Goal: Information Seeking & Learning: Find specific page/section

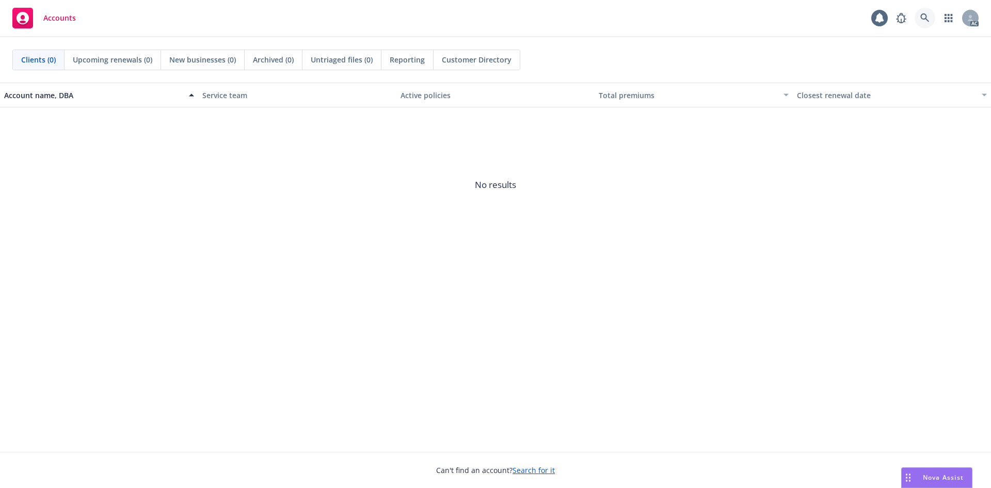
click at [921, 23] on link at bounding box center [925, 18] width 21 height 21
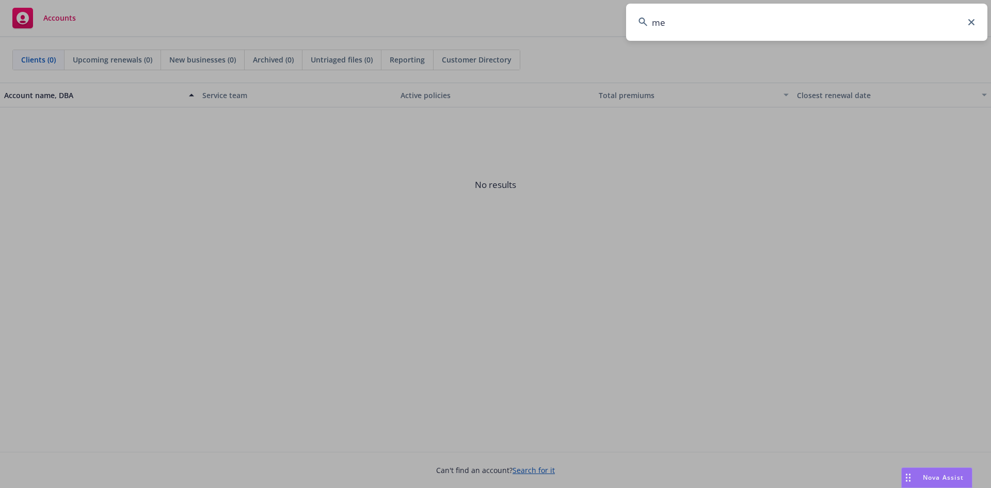
type input "m"
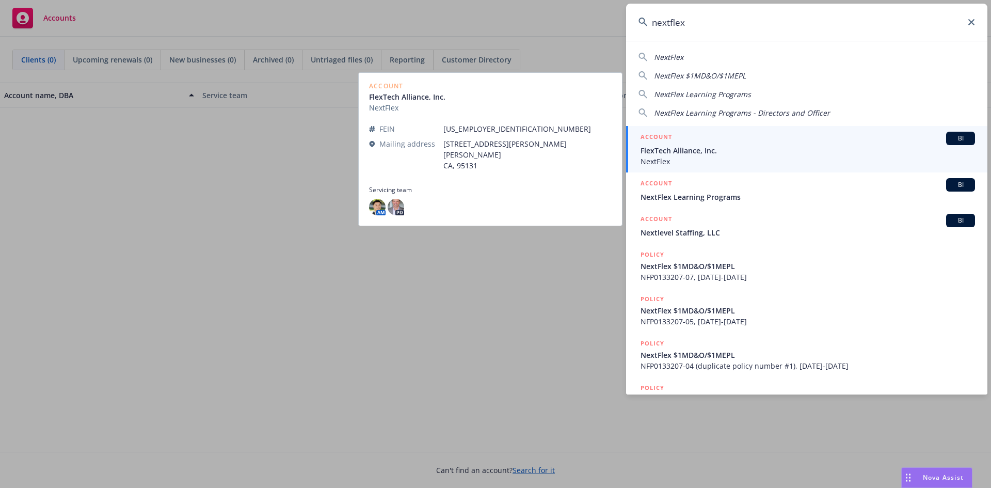
type input "nextflex"
click at [711, 151] on span "FlexTech Alliance, Inc." at bounding box center [808, 150] width 334 height 11
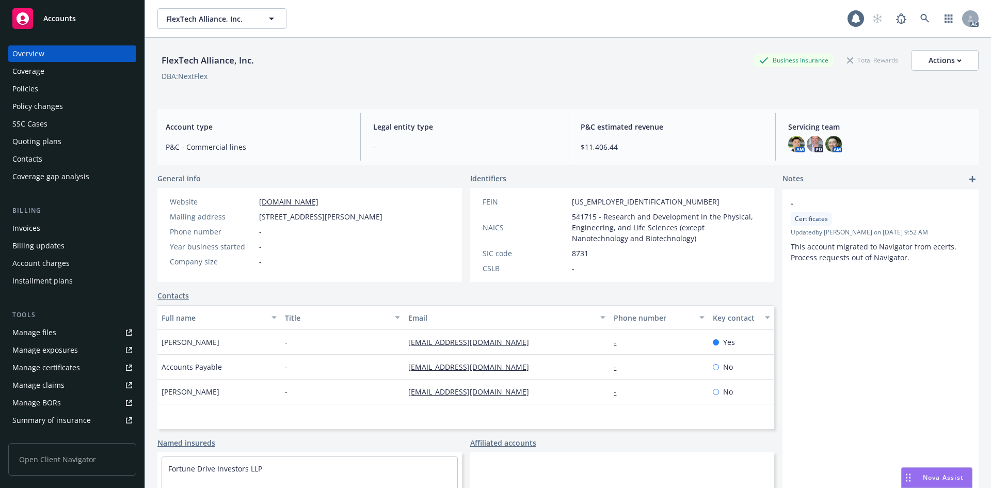
click at [15, 220] on div "Invoices" at bounding box center [26, 228] width 28 height 17
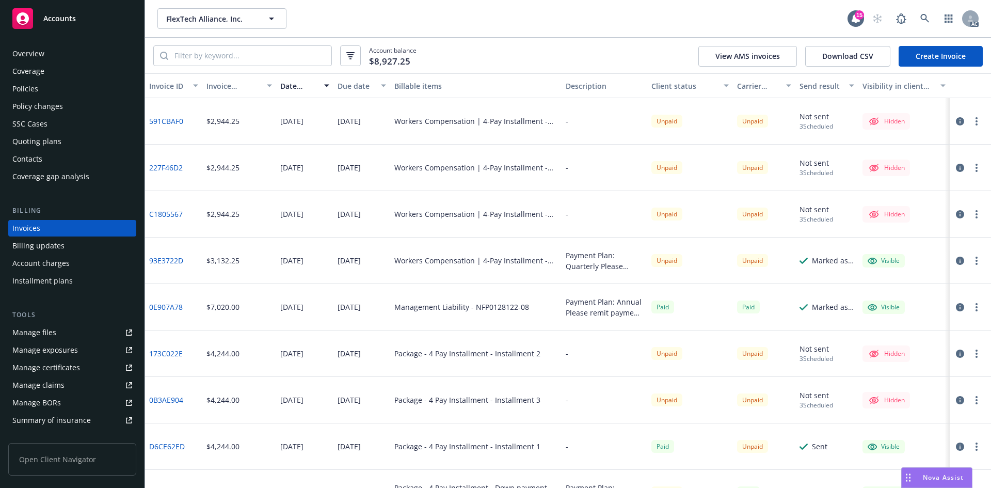
click at [683, 487] on div "Unpaid" at bounding box center [690, 493] width 86 height 46
click at [928, 21] on icon at bounding box center [924, 18] width 9 height 9
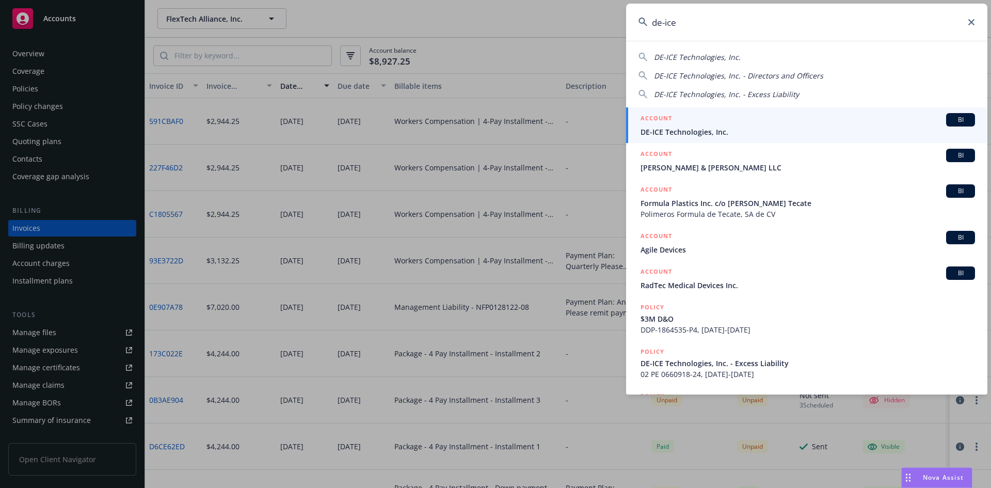
type input "de-ice"
click at [749, 128] on span "DE-ICE Technologies, Inc." at bounding box center [808, 131] width 334 height 11
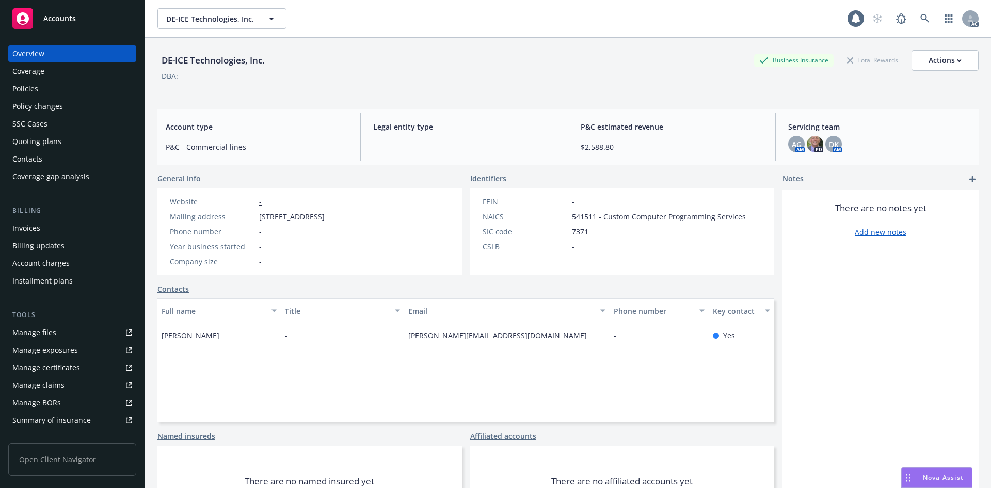
click at [82, 222] on div "Invoices" at bounding box center [72, 228] width 120 height 17
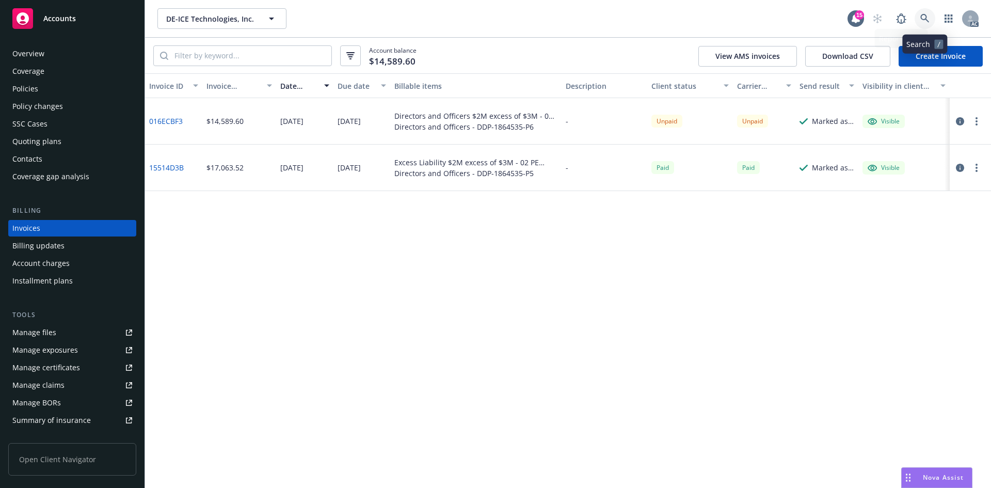
click at [919, 12] on link at bounding box center [925, 18] width 21 height 21
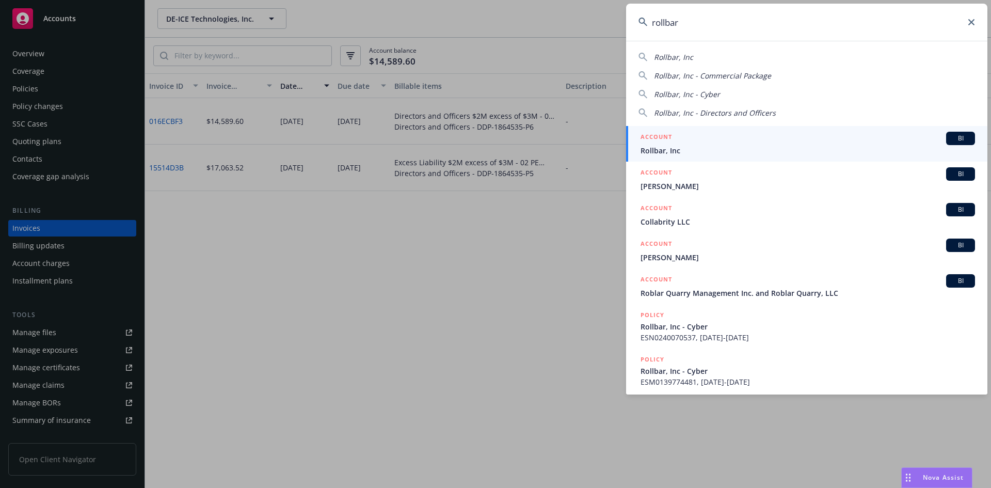
type input "rollbar"
click at [702, 149] on span "Rollbar, Inc" at bounding box center [808, 150] width 334 height 11
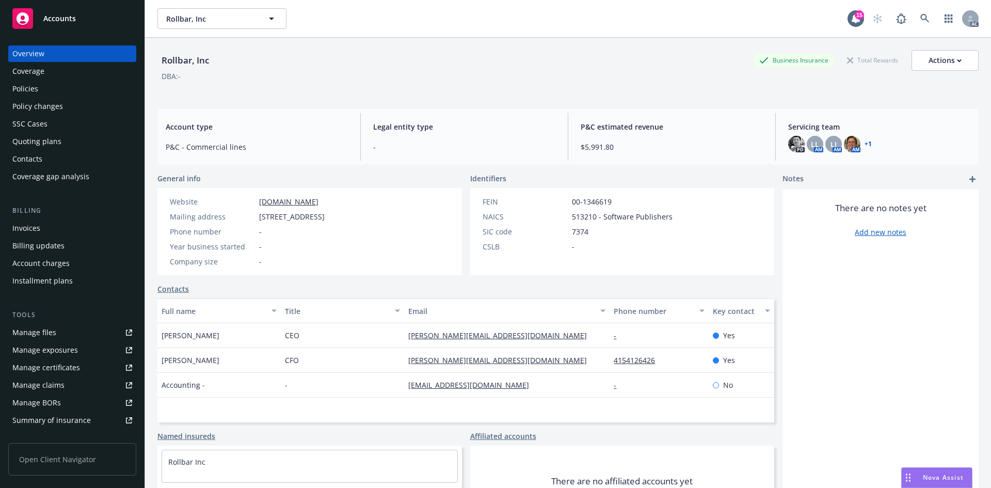
click at [83, 223] on div "Invoices" at bounding box center [72, 228] width 120 height 17
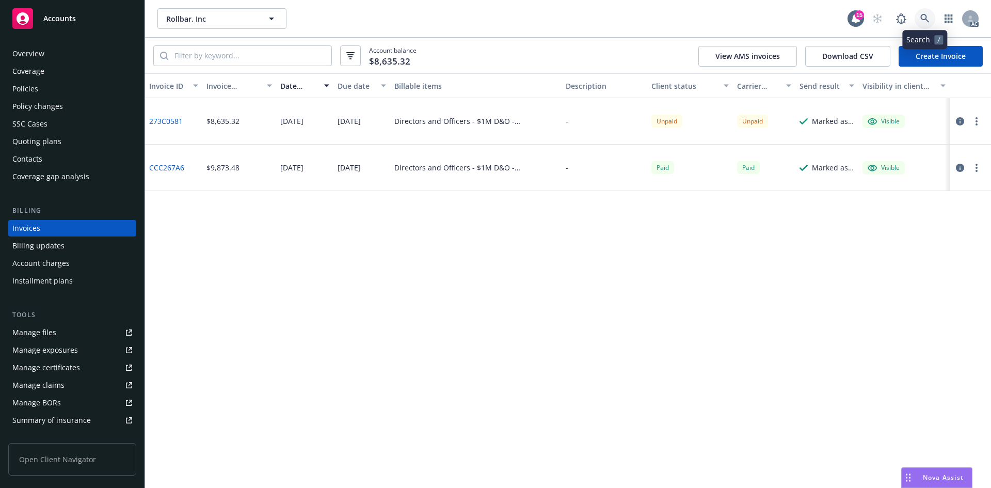
click at [921, 19] on icon at bounding box center [924, 18] width 9 height 9
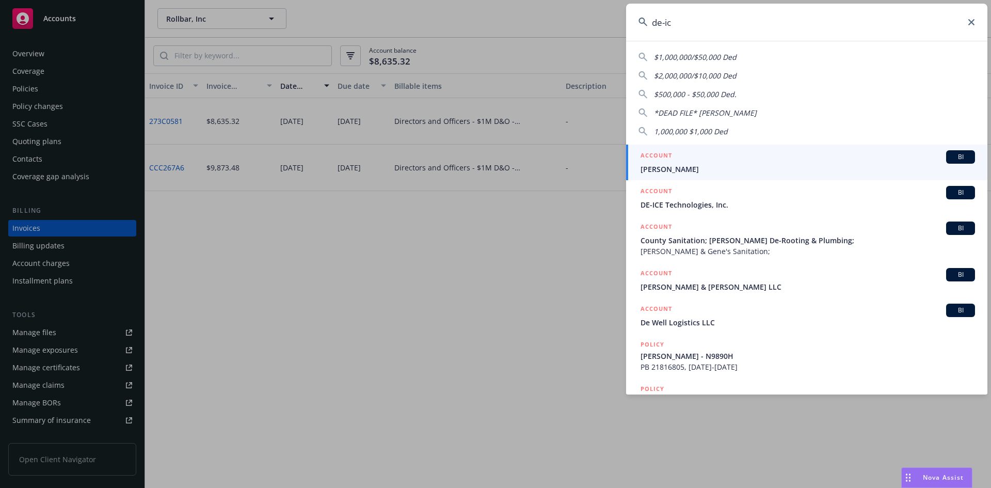
type input "de-ice"
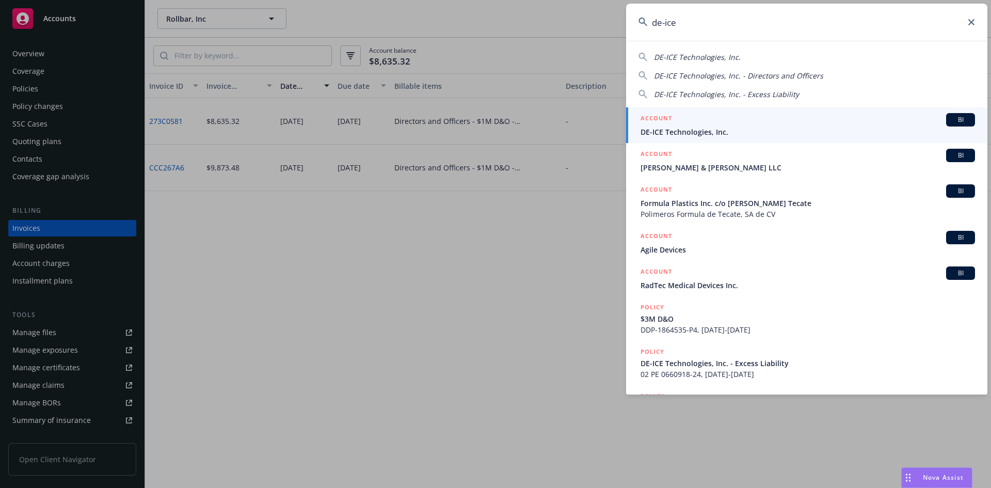
drag, startPoint x: 541, startPoint y: 255, endPoint x: 542, endPoint y: 262, distance: 6.8
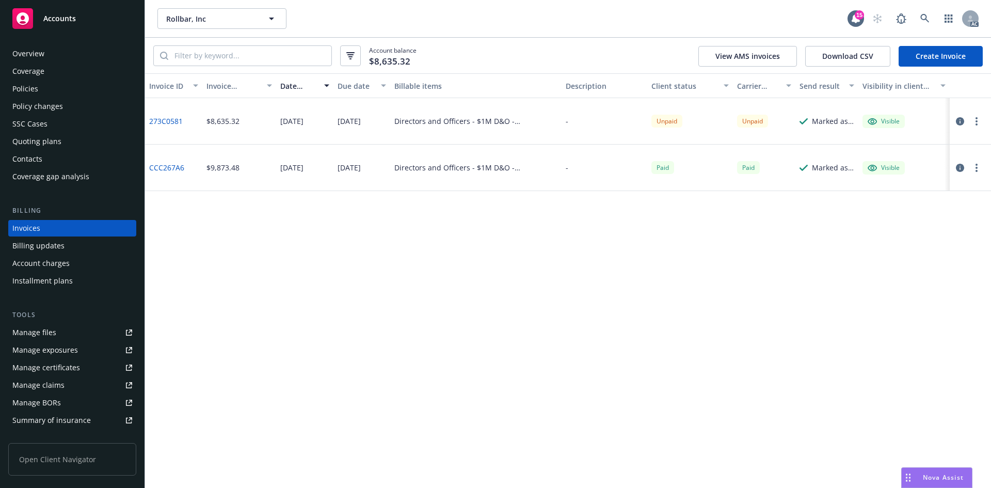
click at [394, 305] on div "Invoice ID Invoice amount Date issued Due date Billable items Description Clien…" at bounding box center [568, 280] width 846 height 414
click at [928, 14] on icon at bounding box center [924, 18] width 9 height 9
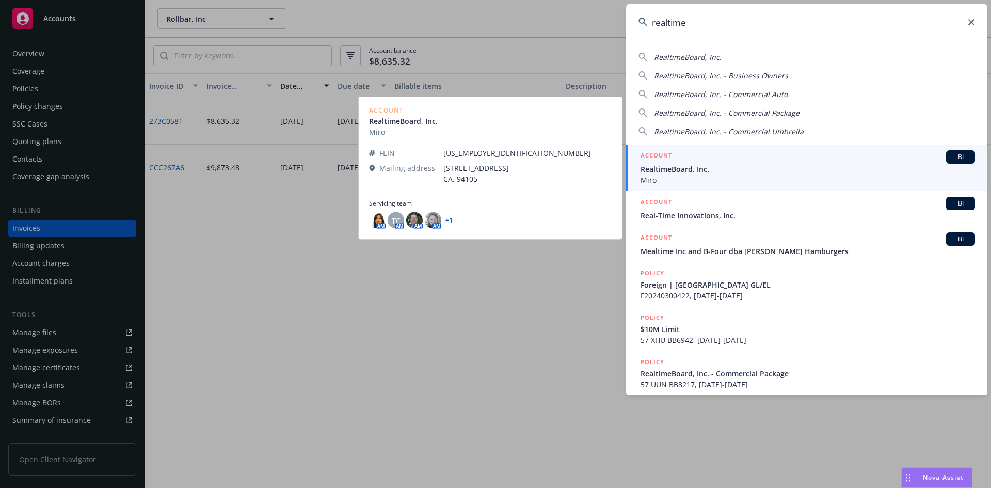
type input "realtime"
click at [709, 177] on span "Miro" at bounding box center [808, 179] width 334 height 11
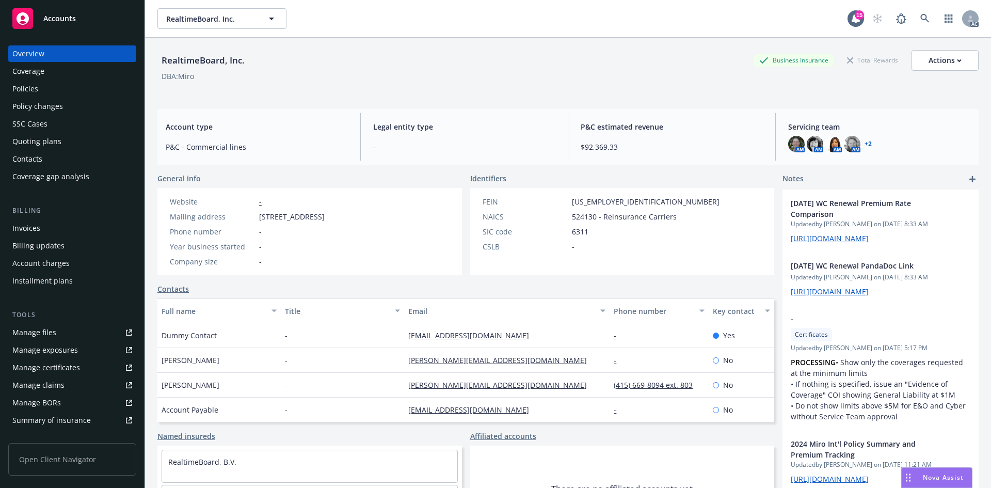
click at [64, 229] on div "Invoices" at bounding box center [72, 228] width 120 height 17
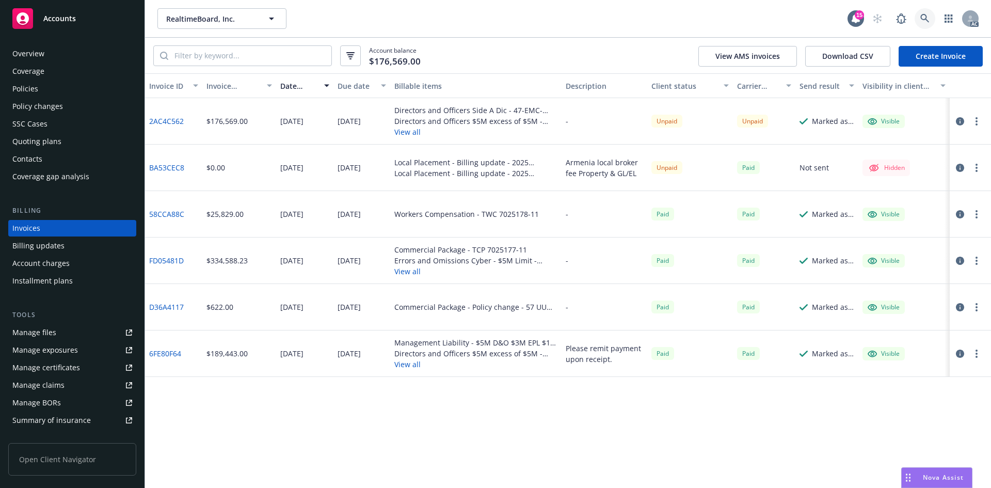
click at [917, 13] on link at bounding box center [925, 18] width 21 height 21
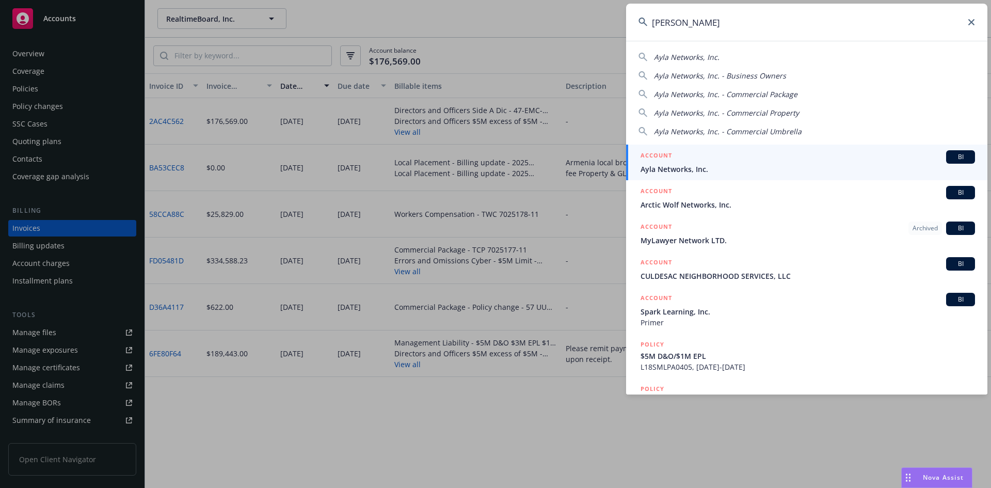
type input "[PERSON_NAME]"
click at [714, 162] on div "ACCOUNT BI" at bounding box center [808, 156] width 334 height 13
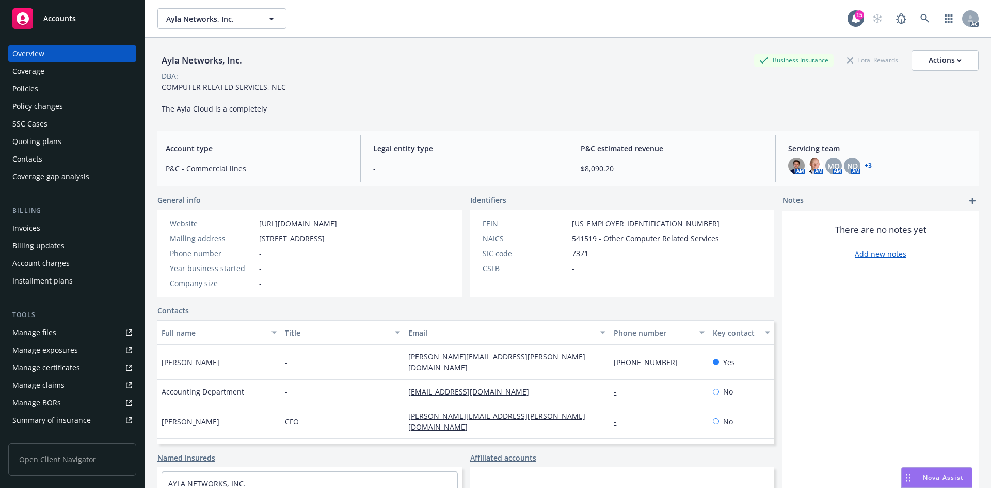
click at [43, 227] on div "Invoices" at bounding box center [72, 228] width 120 height 17
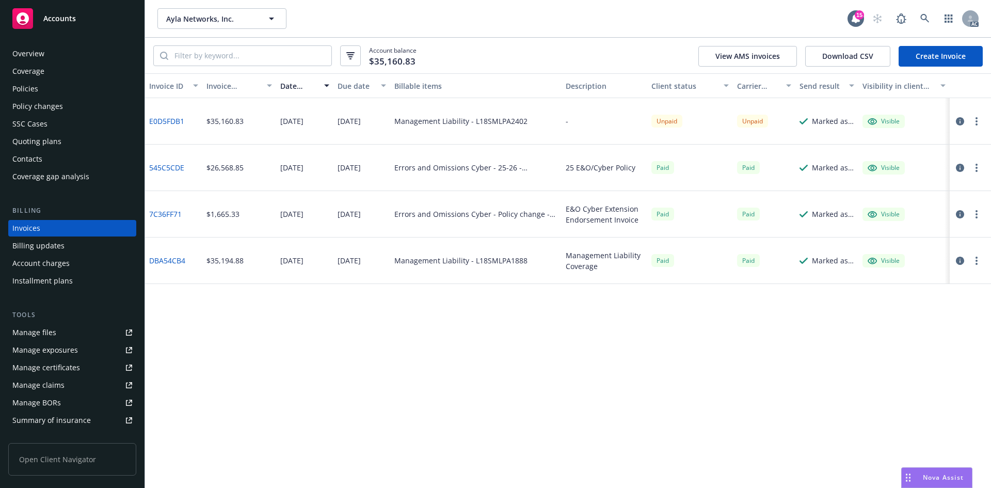
click at [558, 331] on div "Invoice ID Invoice amount Date issued Due date Billable items Description Clien…" at bounding box center [568, 280] width 846 height 414
